Goal: Information Seeking & Learning: Learn about a topic

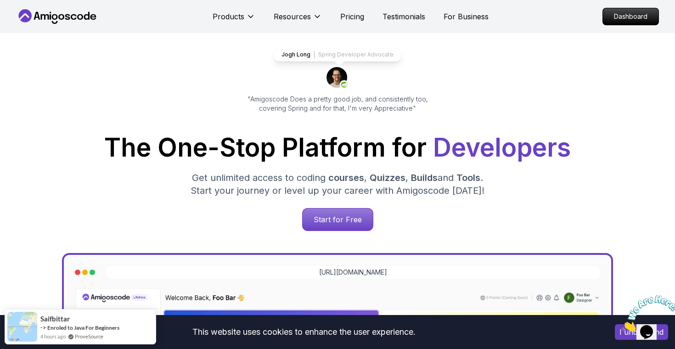
scroll to position [58, 0]
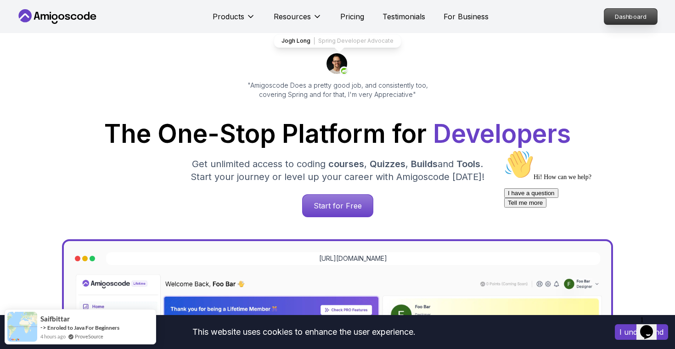
click at [632, 17] on p "Dashboard" at bounding box center [630, 17] width 53 height 16
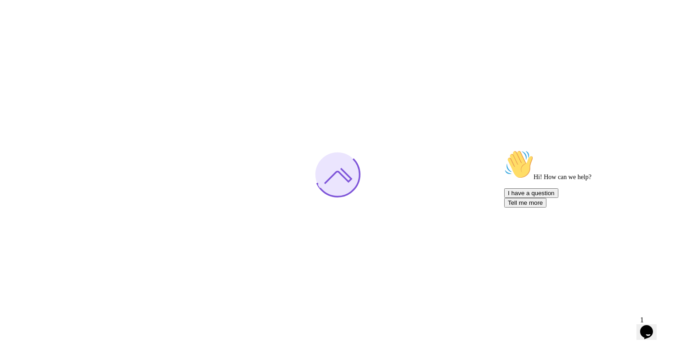
click at [504, 150] on icon "Chat attention grabber" at bounding box center [504, 150] width 0 height 0
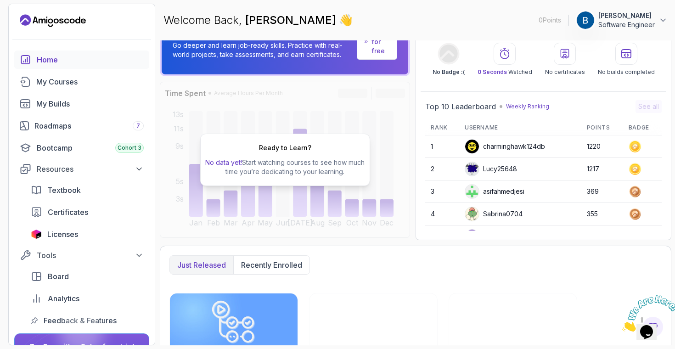
scroll to position [41, 0]
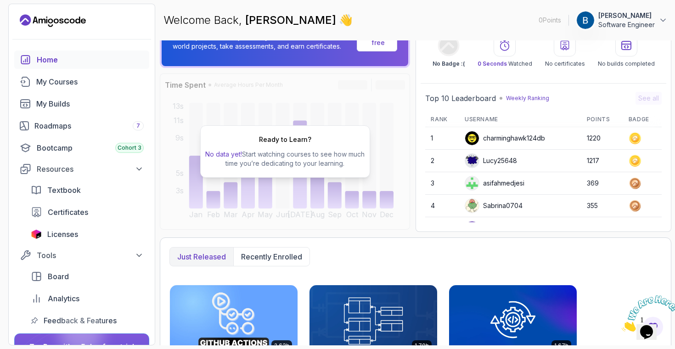
click at [410, 253] on div "Just released Recently enrolled" at bounding box center [415, 256] width 492 height 19
click at [285, 255] on p "Recently enrolled" at bounding box center [271, 256] width 61 height 11
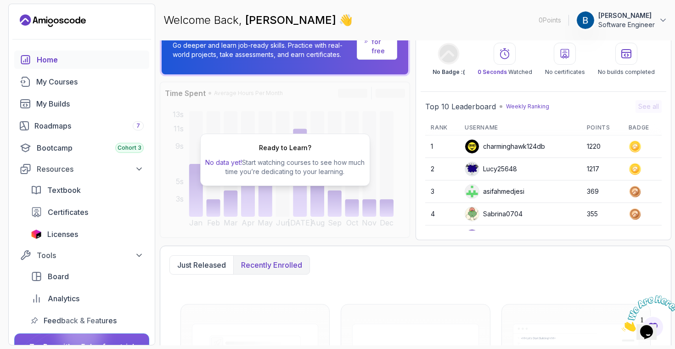
scroll to position [17, 0]
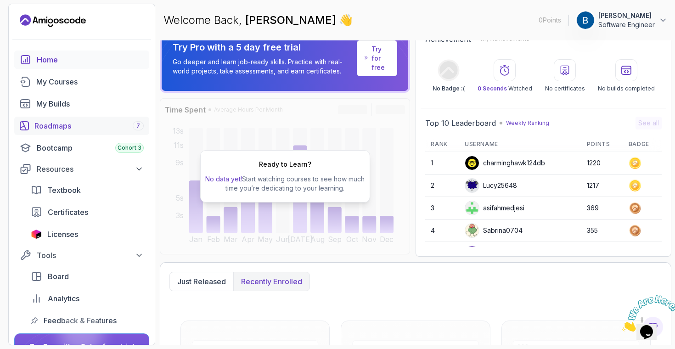
click at [71, 128] on div "Roadmaps 7" at bounding box center [88, 125] width 109 height 11
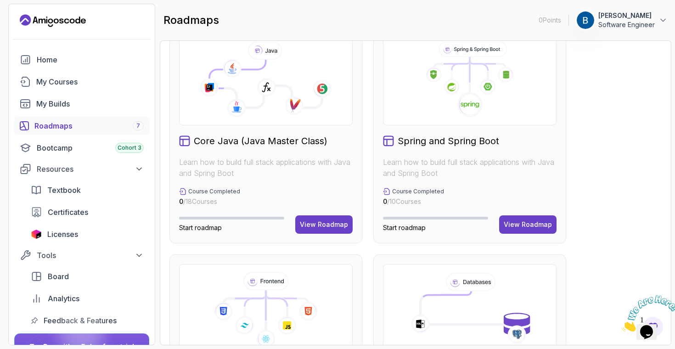
scroll to position [262, 0]
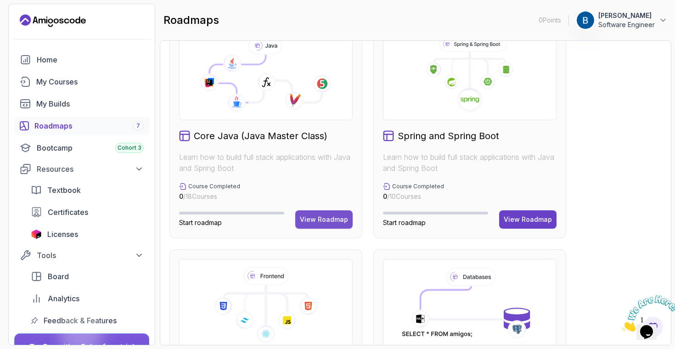
click at [327, 219] on div "View Roadmap" at bounding box center [324, 219] width 48 height 9
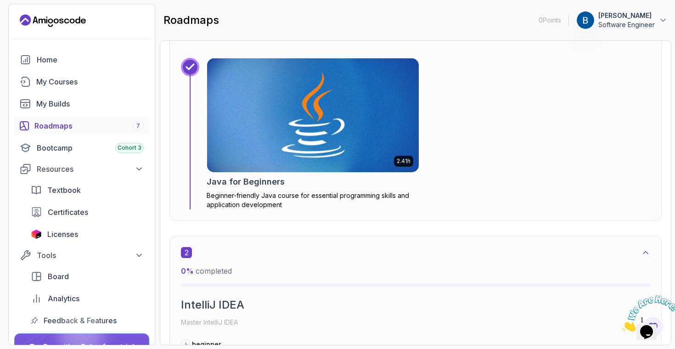
scroll to position [426, 0]
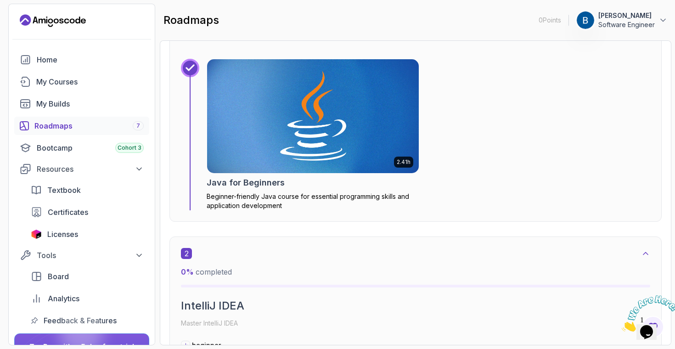
click at [286, 143] on img at bounding box center [313, 115] width 222 height 119
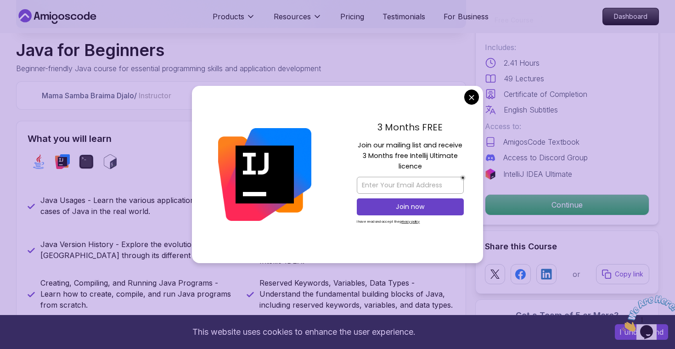
scroll to position [289, 0]
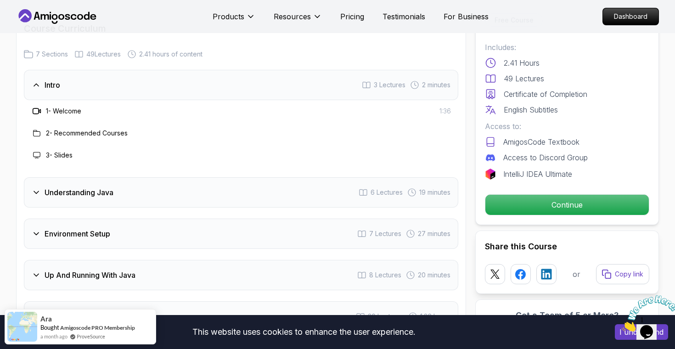
scroll to position [1317, 0]
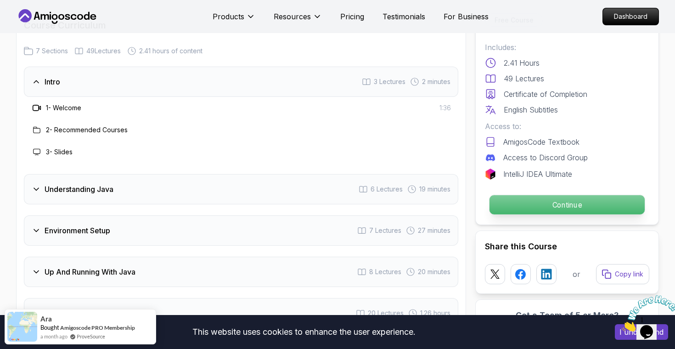
click at [569, 208] on p "Continue" at bounding box center [567, 204] width 155 height 19
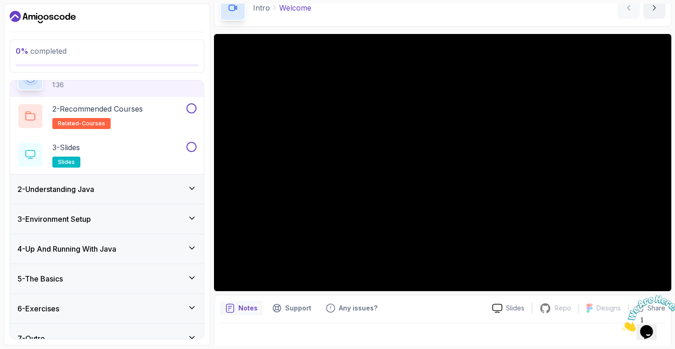
scroll to position [66, 0]
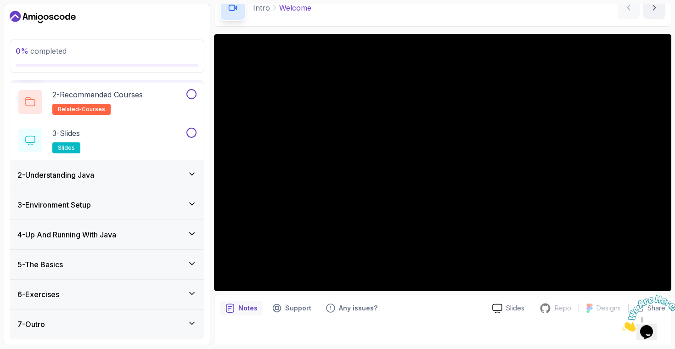
click at [191, 263] on icon at bounding box center [191, 263] width 9 height 9
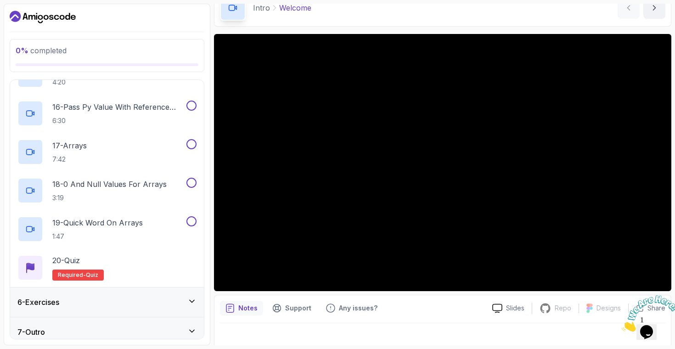
scroll to position [721, 0]
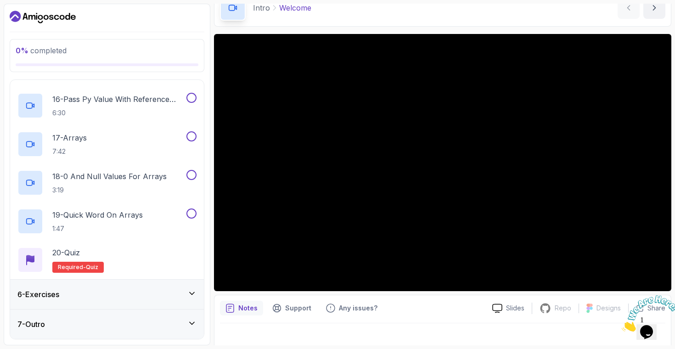
click at [192, 294] on icon at bounding box center [191, 293] width 9 height 9
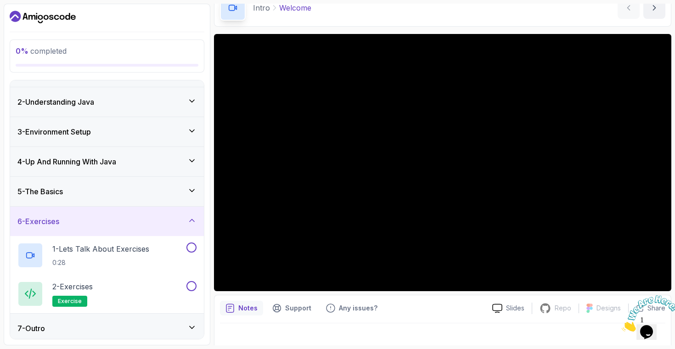
scroll to position [25, 0]
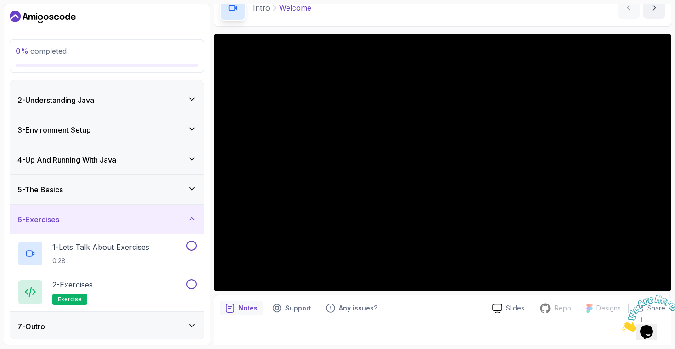
click at [192, 160] on icon at bounding box center [192, 159] width 5 height 2
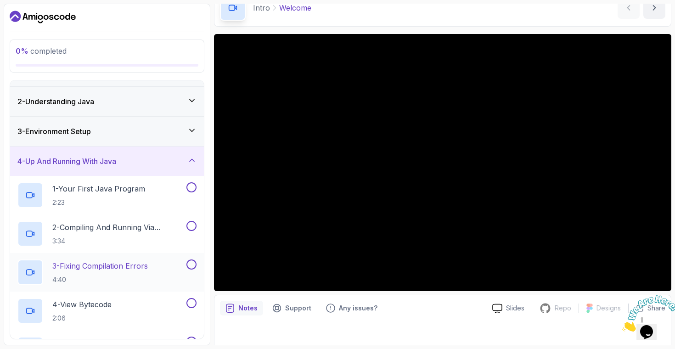
scroll to position [0, 0]
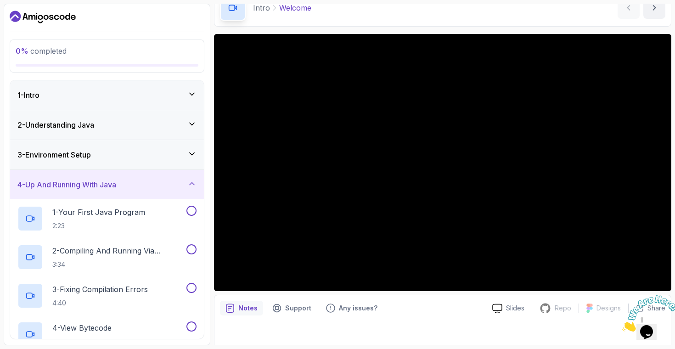
click at [193, 183] on icon at bounding box center [192, 183] width 5 height 2
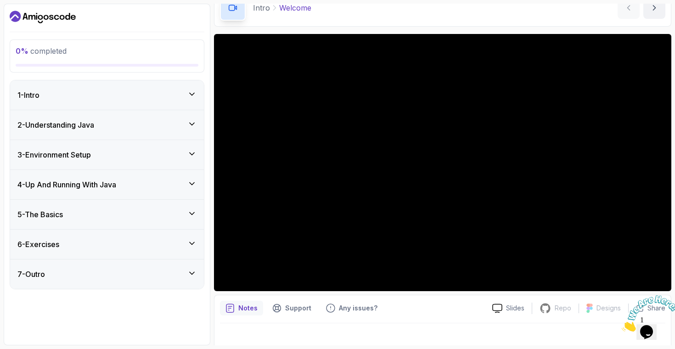
scroll to position [57, 0]
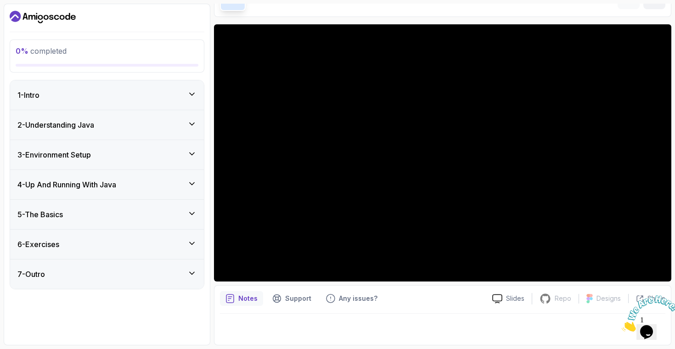
click at [198, 93] on div "1 - Intro" at bounding box center [107, 94] width 194 height 29
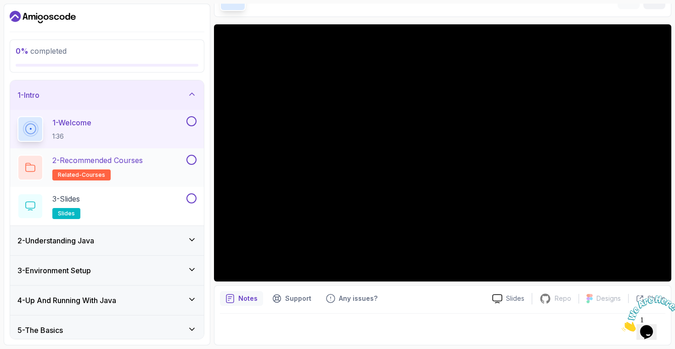
click at [133, 162] on p "2 - Recommended Courses" at bounding box center [97, 160] width 90 height 11
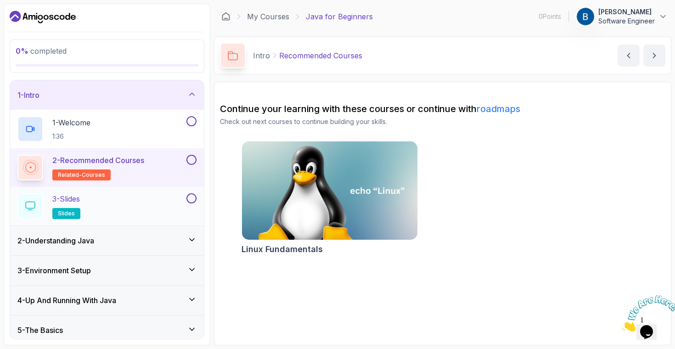
click at [135, 211] on div "3 - Slides slides" at bounding box center [100, 206] width 167 height 26
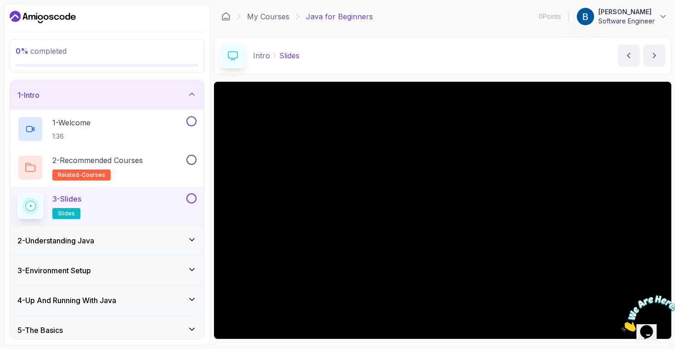
click at [622, 325] on icon "Close" at bounding box center [622, 329] width 0 height 8
